Goal: Find specific page/section: Find specific page/section

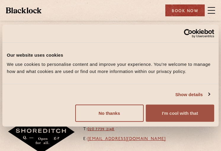
click at [189, 118] on button "I'm cool with that" at bounding box center [180, 113] width 68 height 17
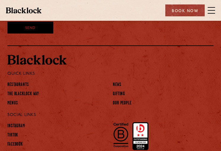
scroll to position [592, 0]
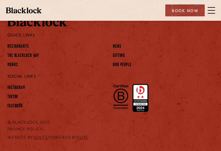
click at [212, 9] on span at bounding box center [211, 10] width 7 height 9
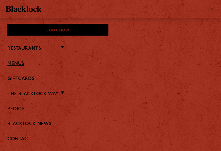
click at [16, 63] on link "Menus" at bounding box center [110, 64] width 206 height 6
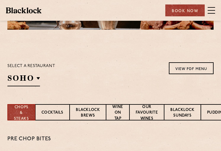
scroll to position [1, 0]
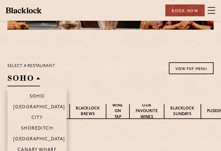
click at [37, 77] on h2 "SOHO" at bounding box center [23, 79] width 33 height 13
click at [35, 128] on p "Shoreditch" at bounding box center [37, 129] width 32 height 6
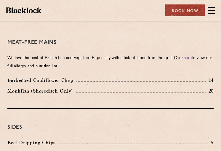
scroll to position [904, 0]
